Goal: Information Seeking & Learning: Learn about a topic

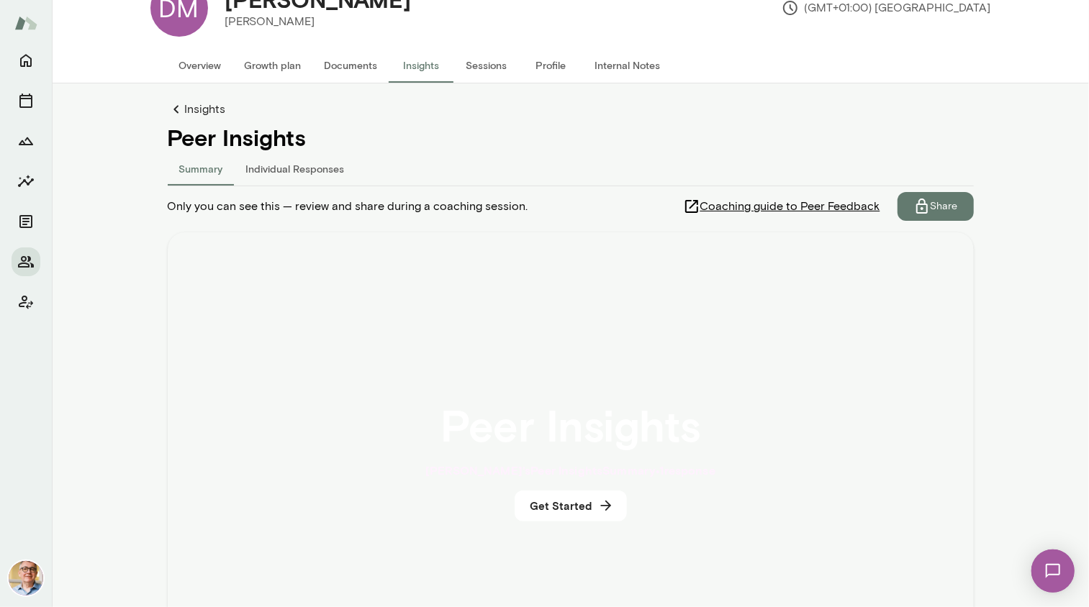
scroll to position [54, 0]
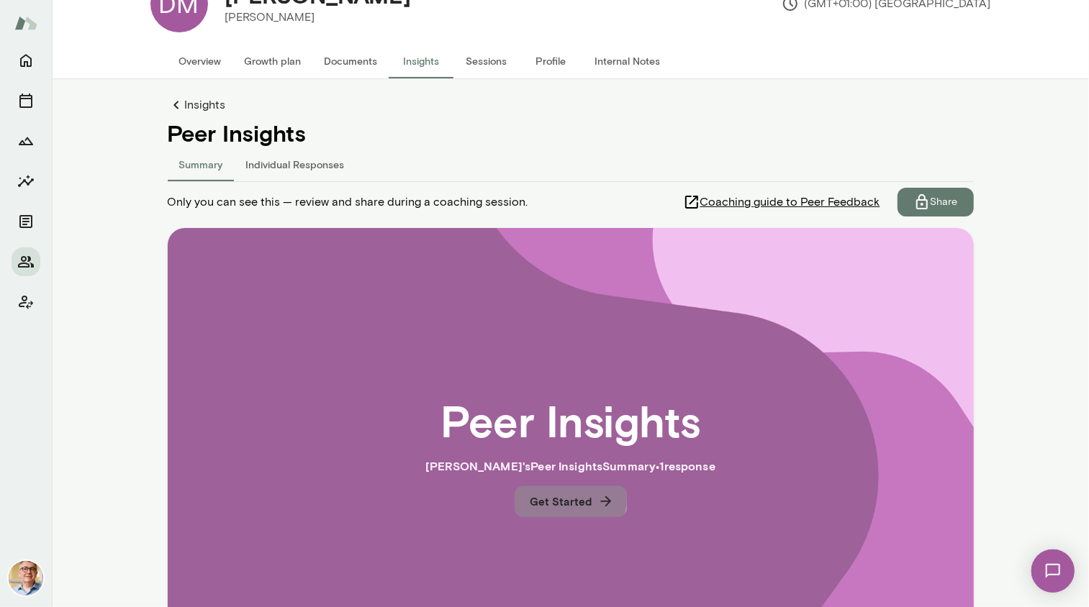
click at [555, 498] on button "Get Started" at bounding box center [570, 501] width 112 height 30
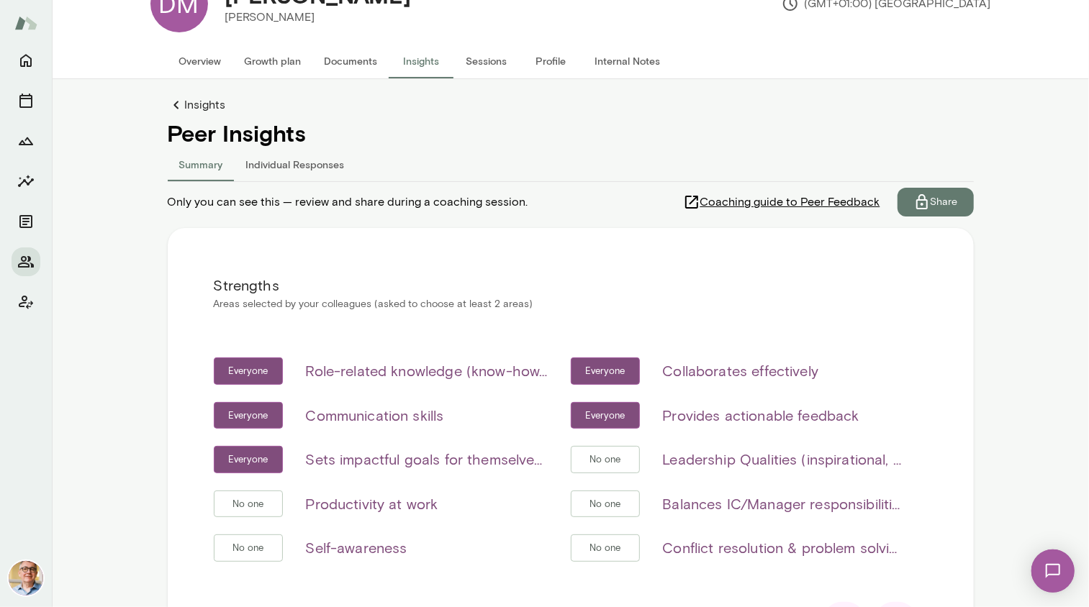
click at [280, 165] on button "Individual Responses" at bounding box center [296, 164] width 122 height 35
